Goal: Task Accomplishment & Management: Manage account settings

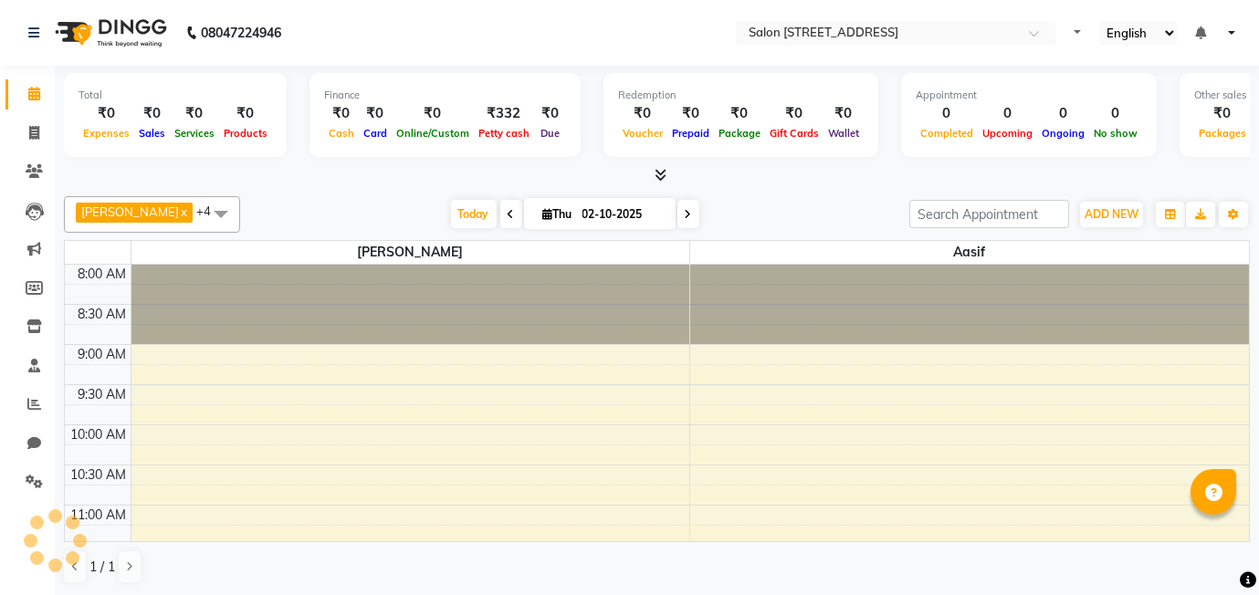
select select "en"
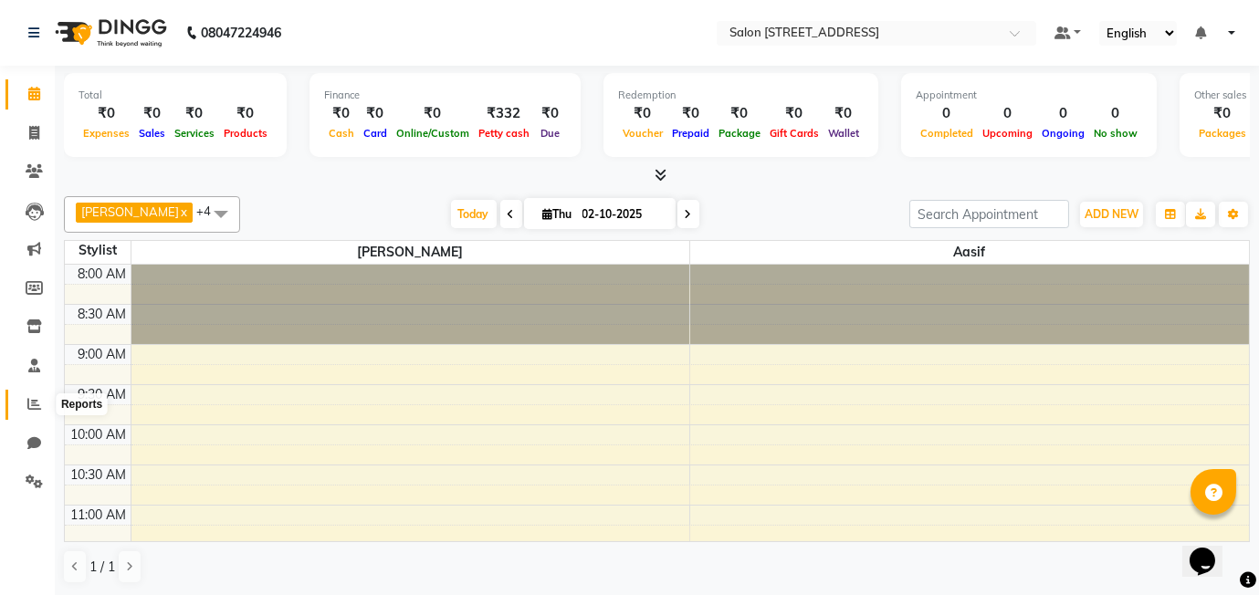
click at [27, 406] on icon at bounding box center [34, 404] width 14 height 14
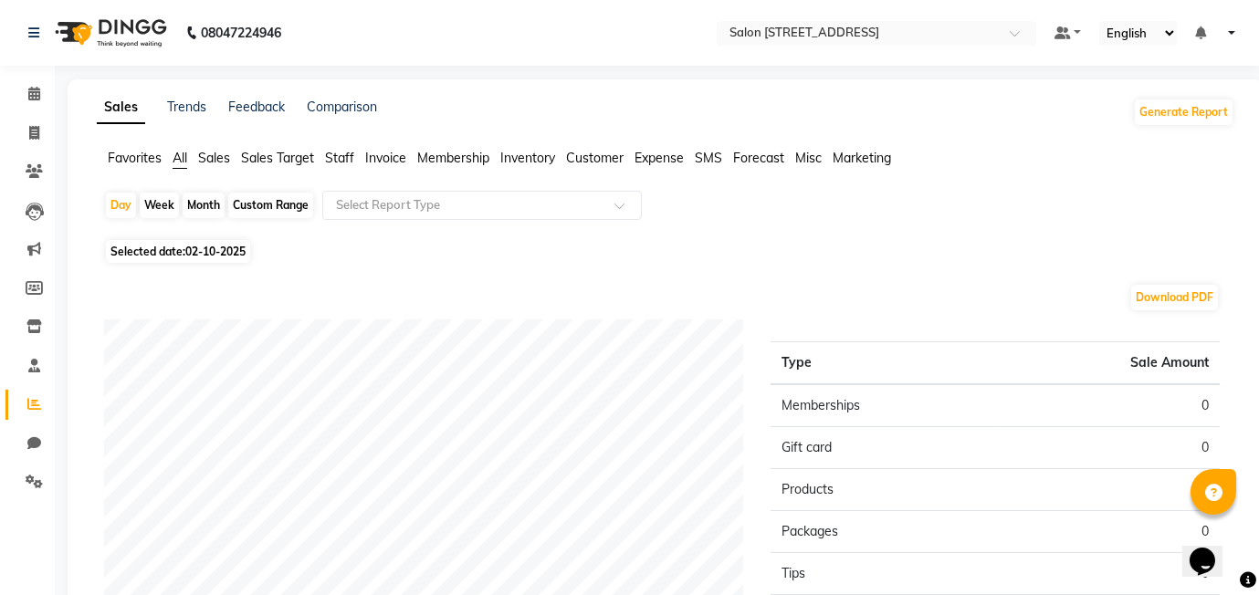
click at [213, 207] on div "Month" at bounding box center [204, 206] width 42 height 26
select select "10"
select select "2025"
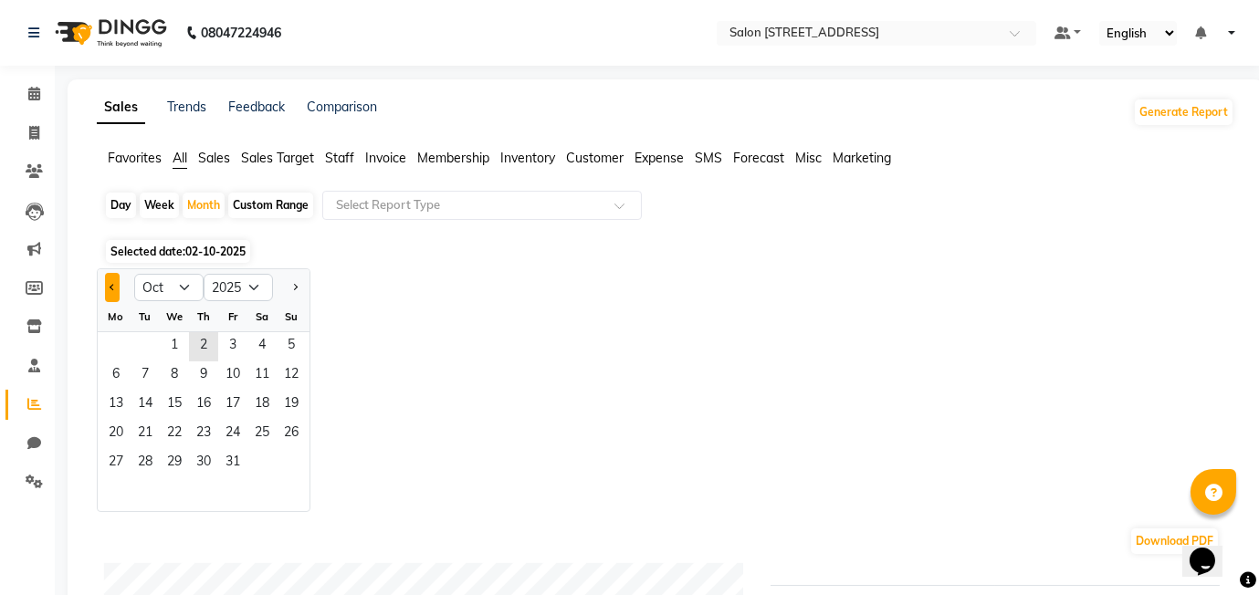
click at [113, 280] on button "Previous month" at bounding box center [112, 287] width 15 height 29
select select "8"
click at [261, 347] on span "2" at bounding box center [261, 346] width 29 height 29
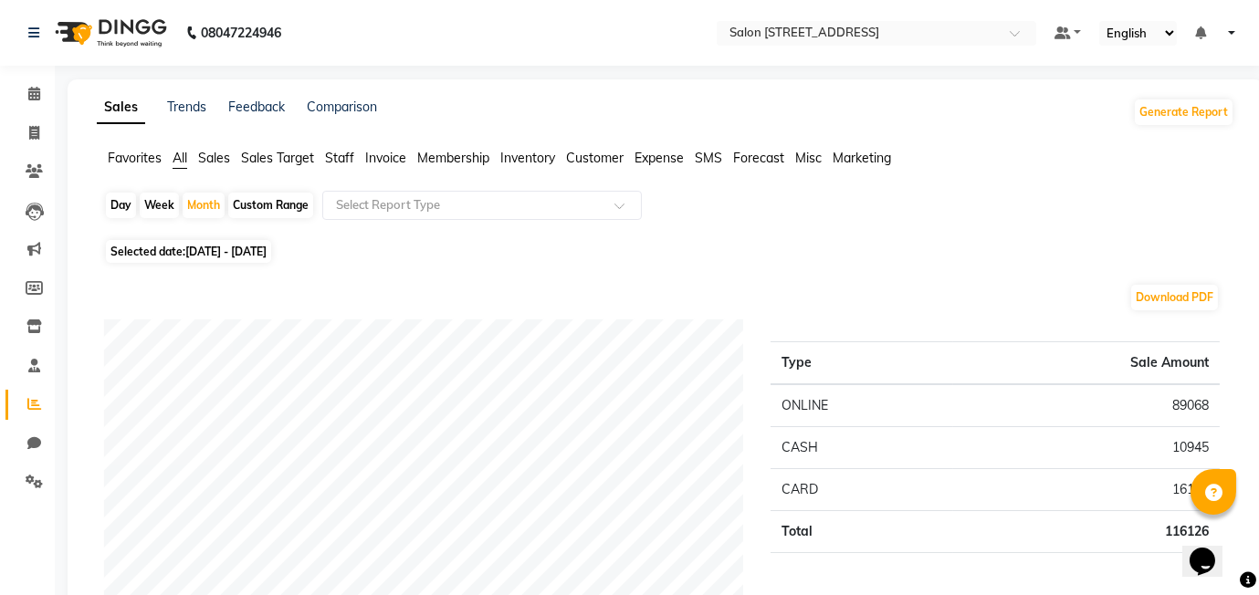
click at [219, 251] on span "01-08-2025 - 31-08-2025" at bounding box center [225, 252] width 81 height 14
select select "8"
select select "2025"
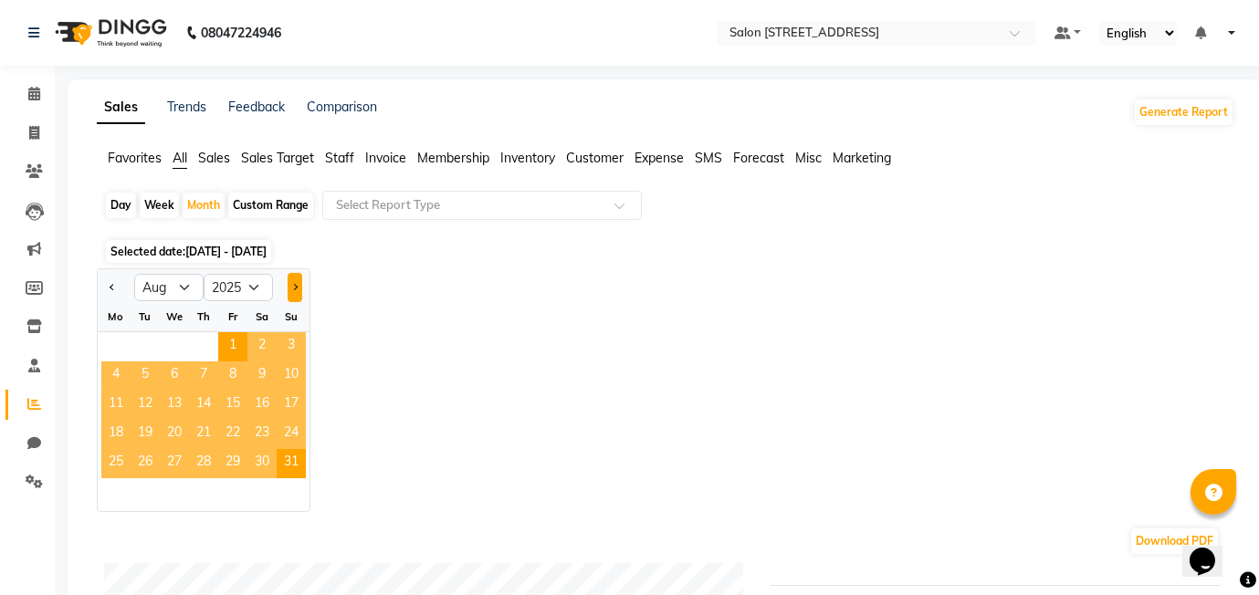
click at [298, 288] on button "Next month" at bounding box center [295, 287] width 15 height 29
select select "9"
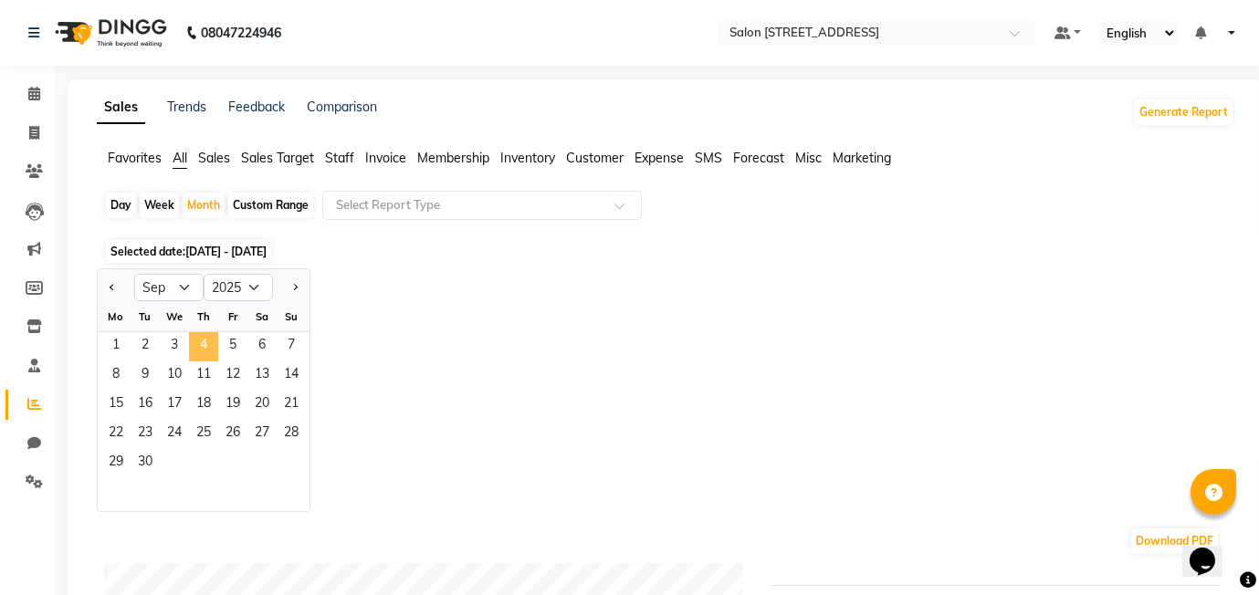
click at [213, 332] on span "4" at bounding box center [203, 346] width 29 height 29
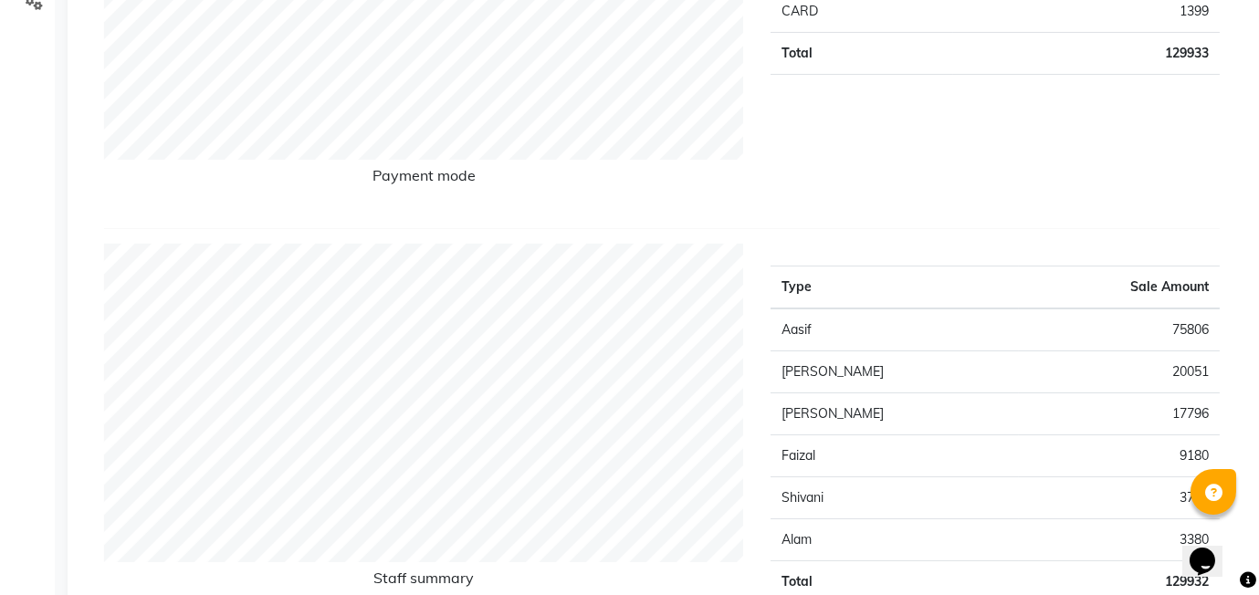
scroll to position [482, 0]
